Goal: Task Accomplishment & Management: Manage account settings

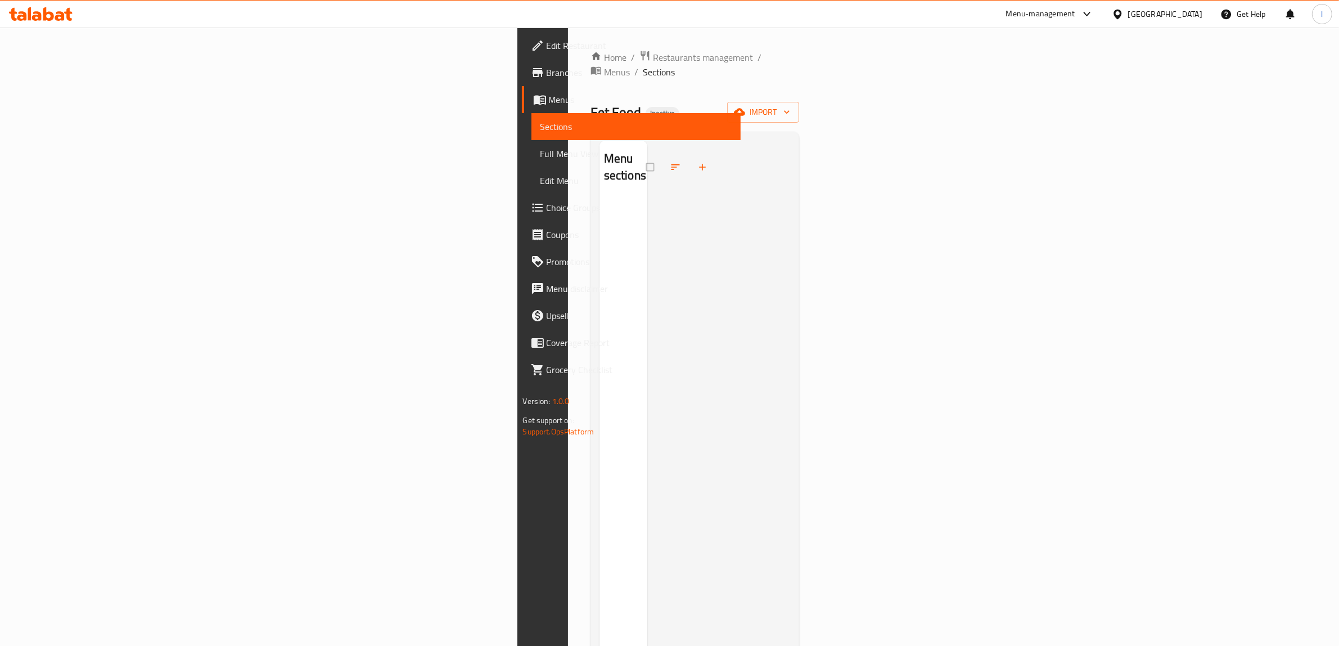
click at [40, 20] on icon at bounding box center [37, 16] width 10 height 10
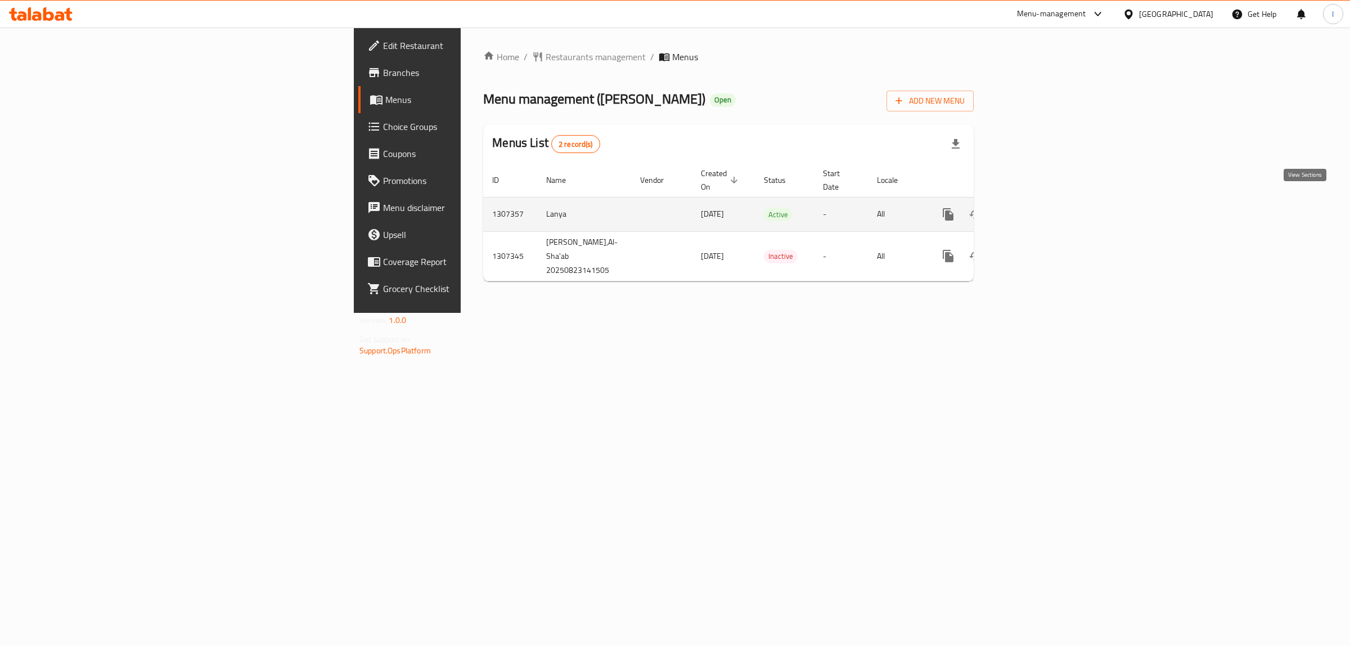
click at [1036, 208] on icon "enhanced table" at bounding box center [1028, 214] width 13 height 13
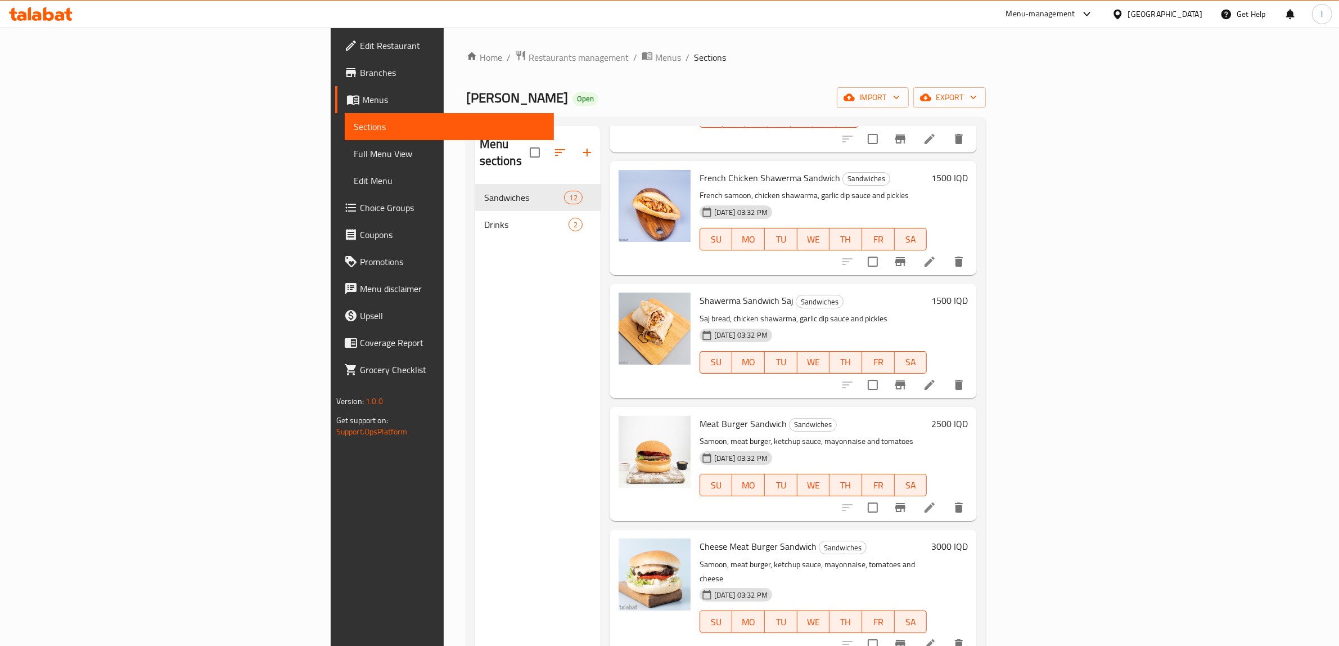
scroll to position [855, 0]
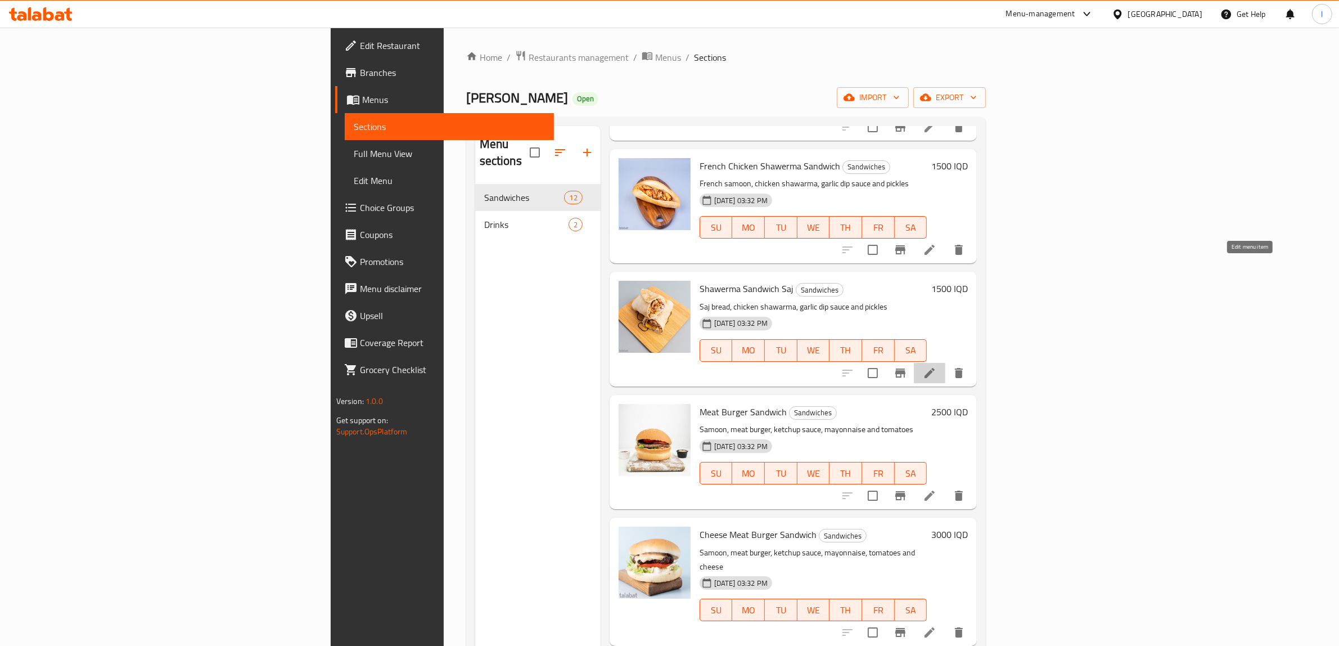
click at [936, 366] on icon at bounding box center [929, 372] width 13 height 13
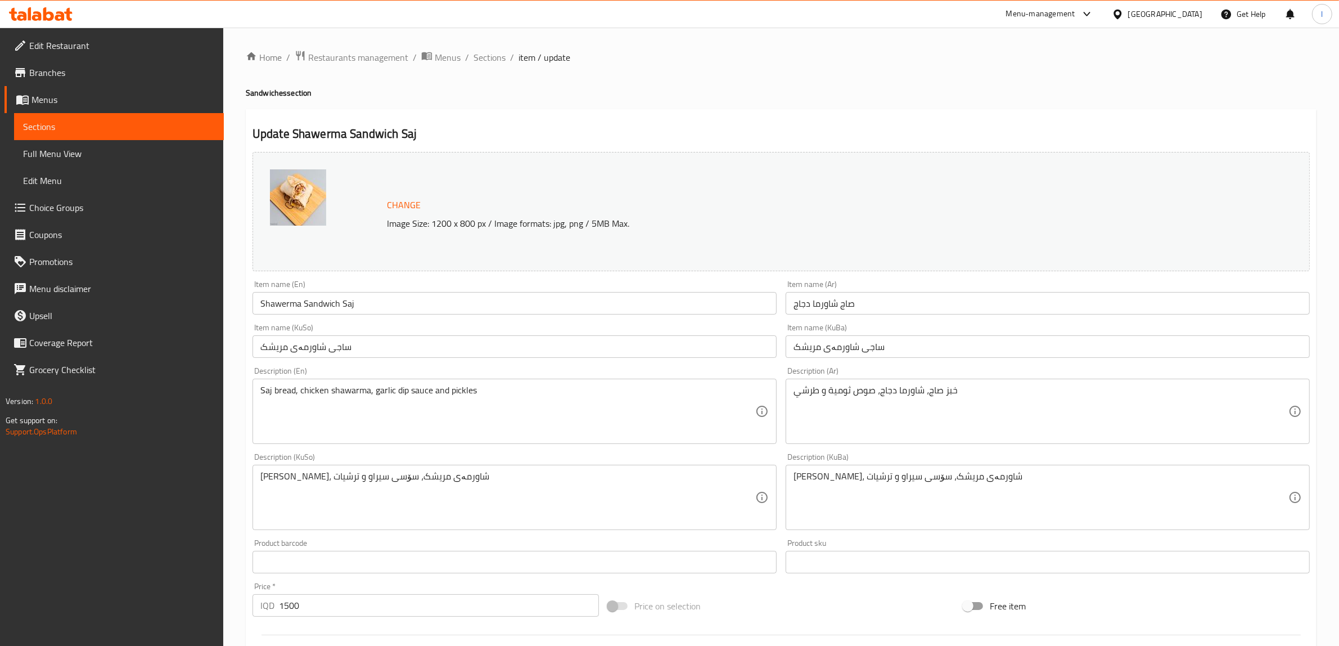
click at [325, 301] on input "Shawerma Sandwich Saj" at bounding box center [515, 303] width 524 height 22
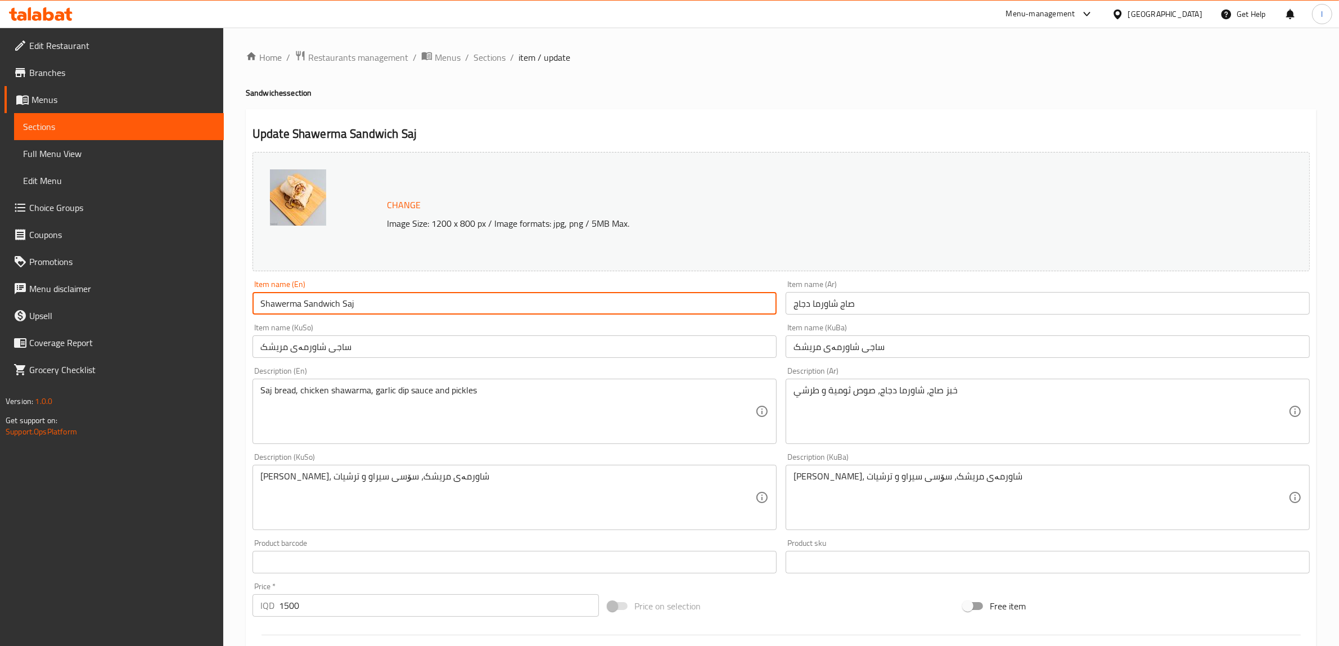
click at [325, 301] on input "Shawerma Sandwich Saj" at bounding box center [515, 303] width 524 height 22
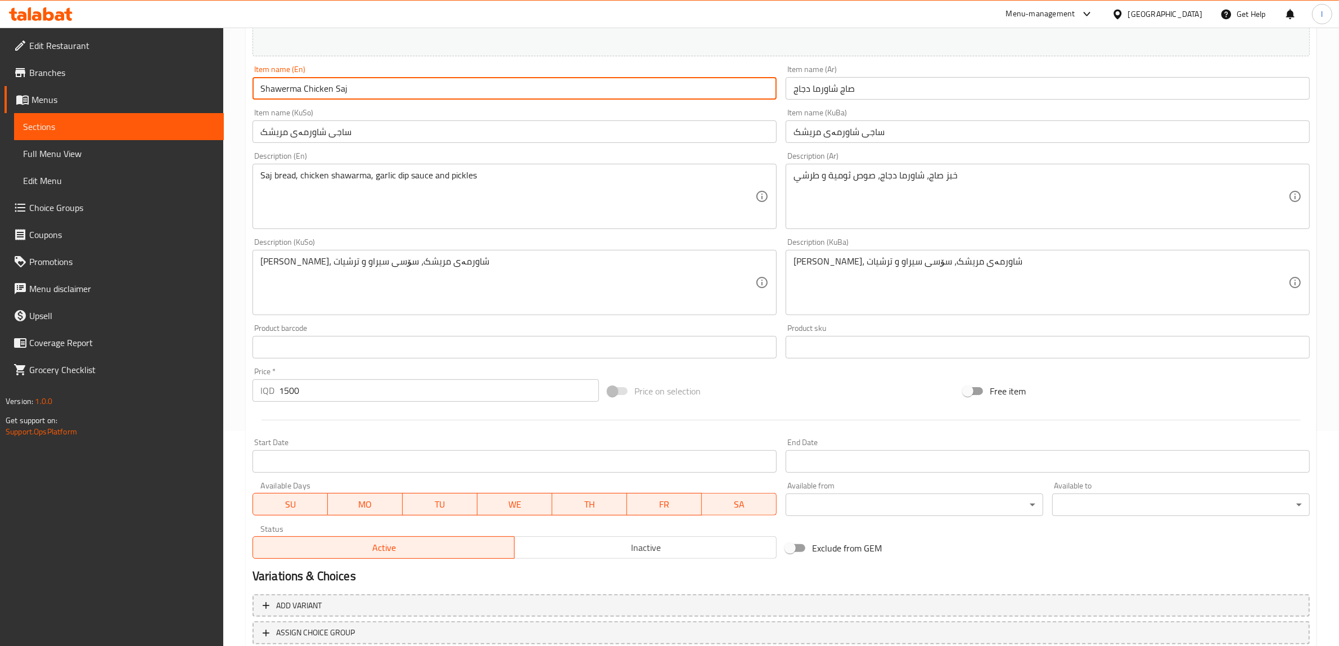
scroll to position [293, 0]
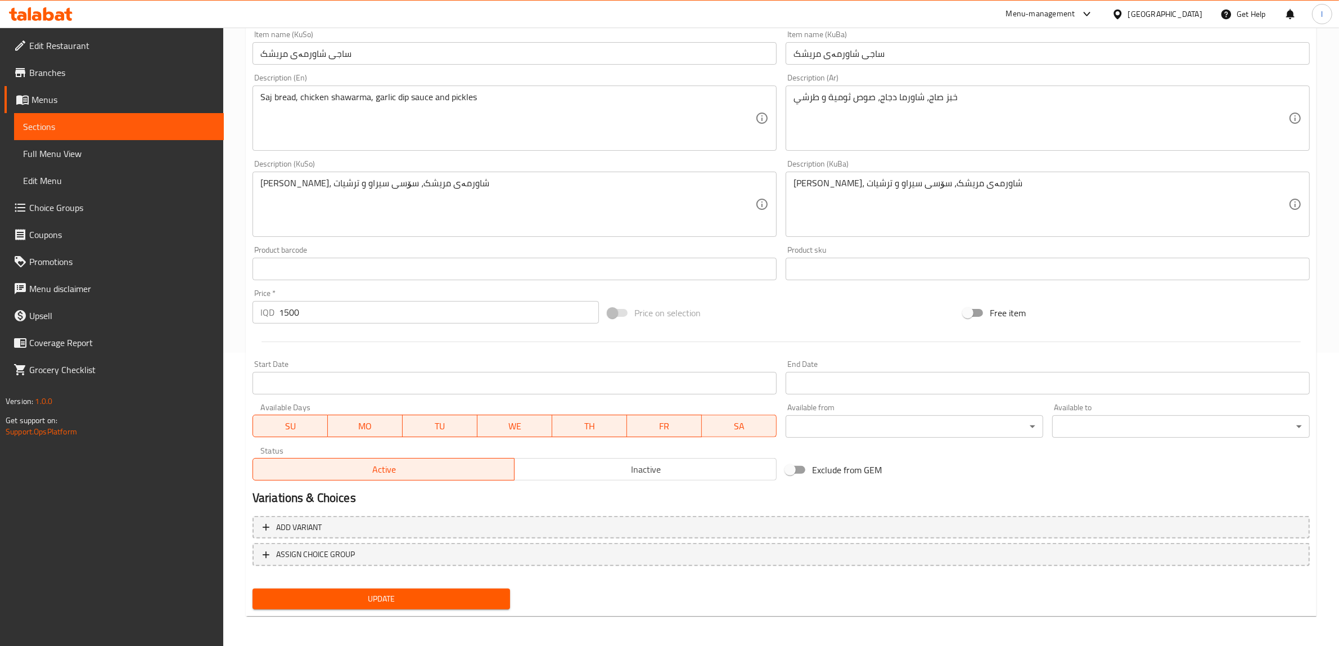
type input "Shawerma Chicken Saj"
click at [409, 600] on span "Update" at bounding box center [382, 599] width 240 height 14
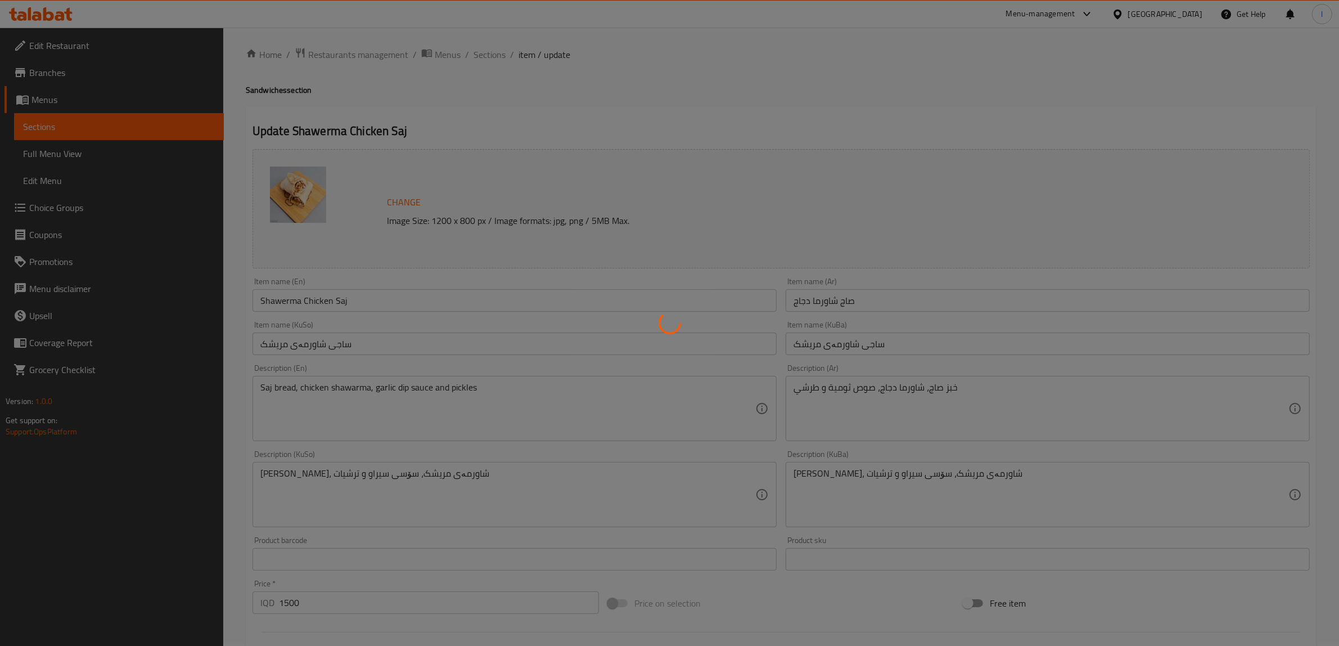
scroll to position [0, 0]
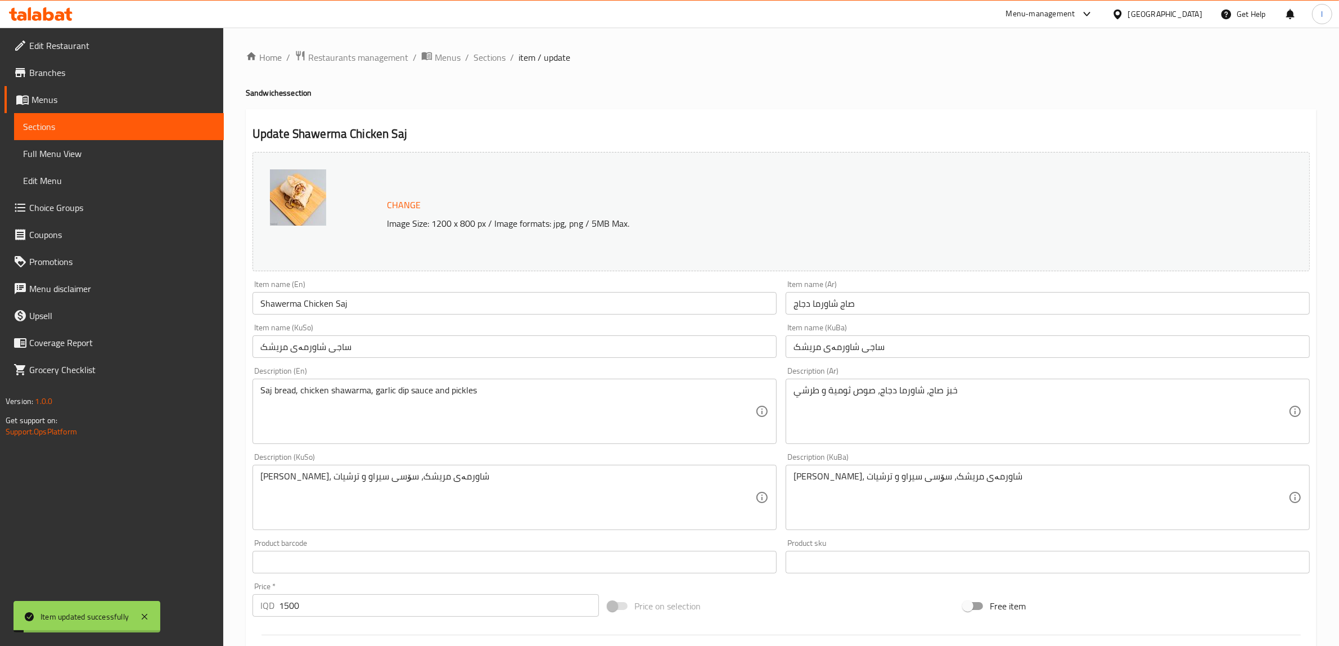
click at [149, 120] on span "Sections" at bounding box center [119, 126] width 192 height 13
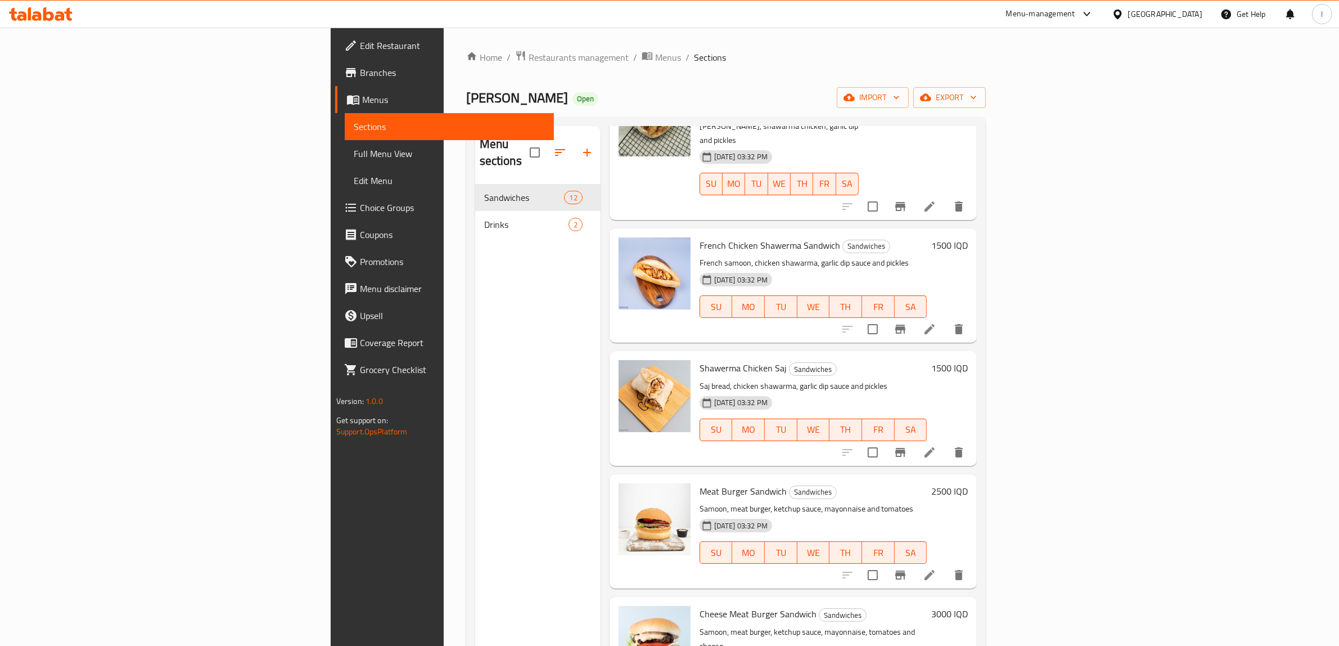
scroll to position [645, 0]
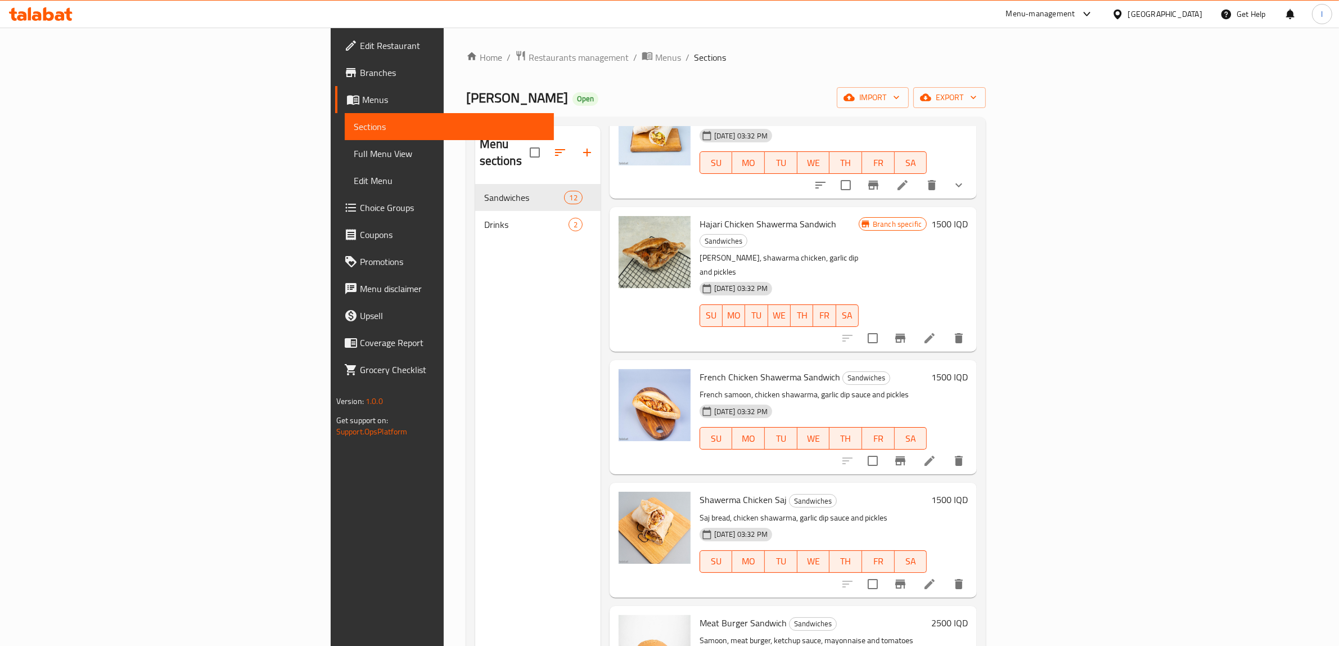
click at [362, 94] on span "Menus" at bounding box center [453, 99] width 183 height 13
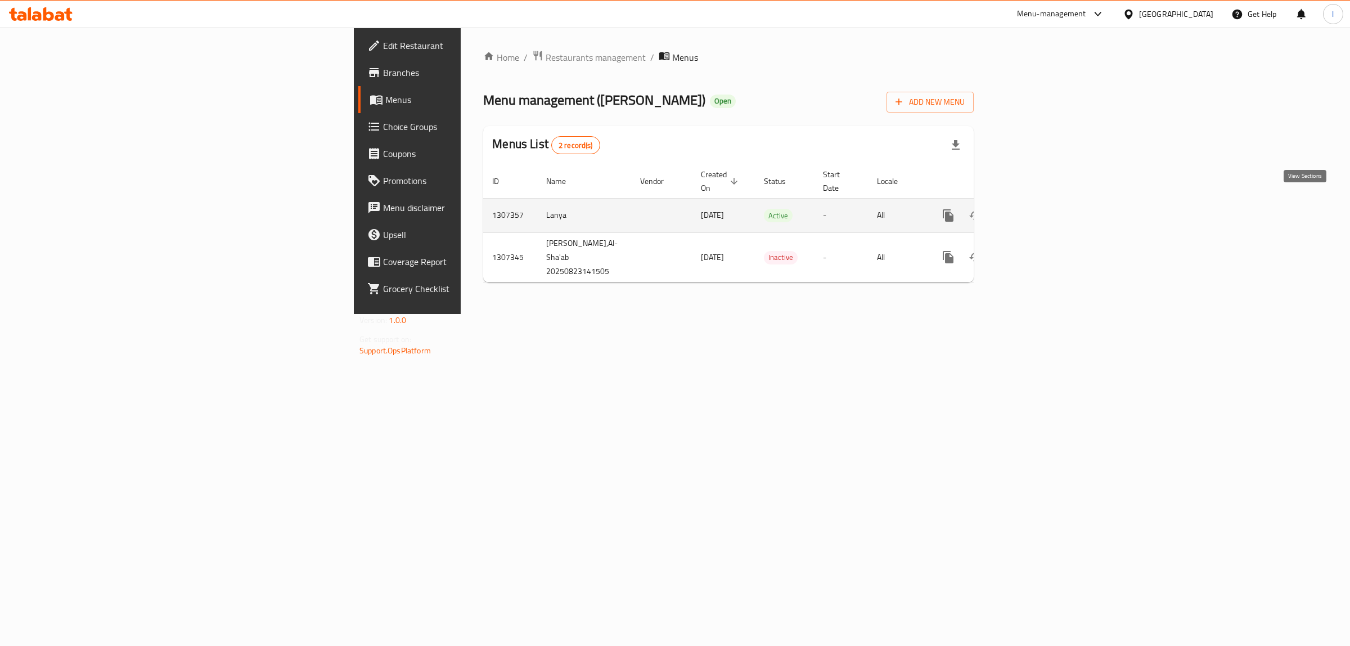
click at [1036, 209] on icon "enhanced table" at bounding box center [1028, 215] width 13 height 13
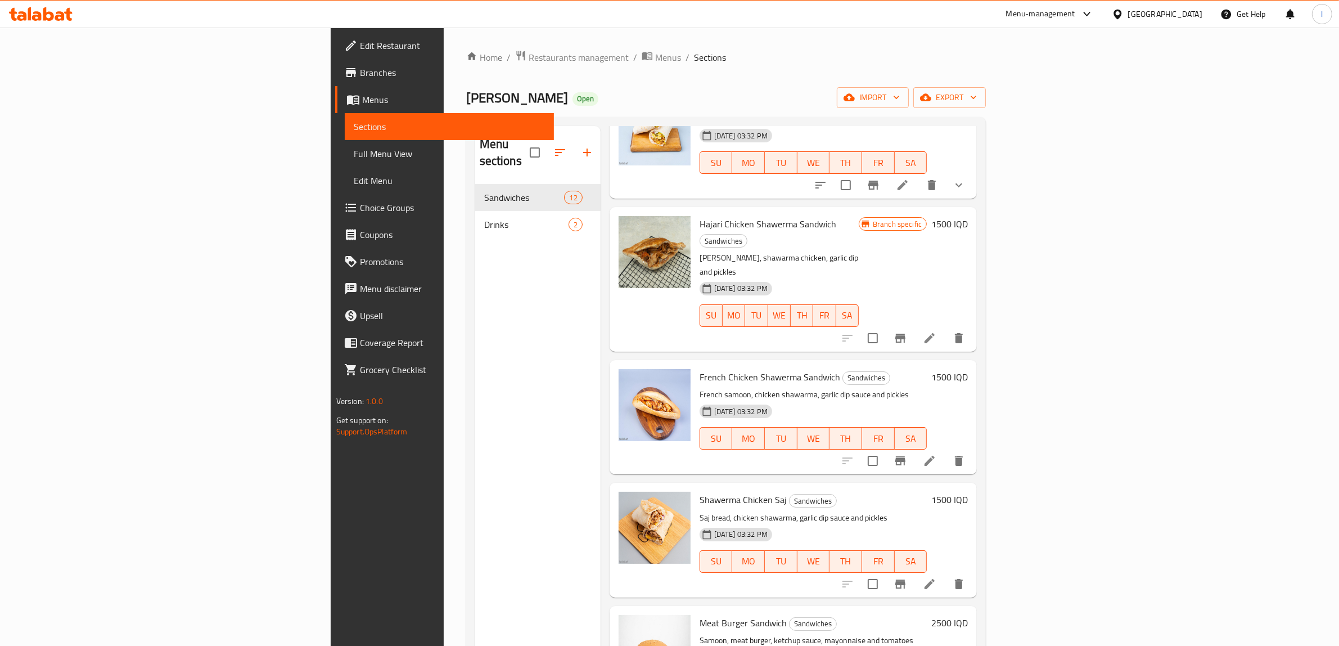
scroll to position [158, 0]
